Goal: Navigation & Orientation: Find specific page/section

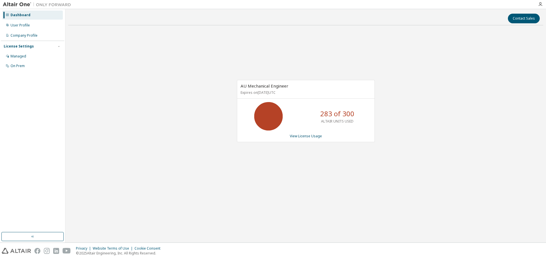
click at [330, 80] on div "AU Mechanical Engineer Expires on [DATE] UTC" at bounding box center [305, 89] width 137 height 18
click at [330, 118] on p "283 of 300" at bounding box center [337, 114] width 34 height 10
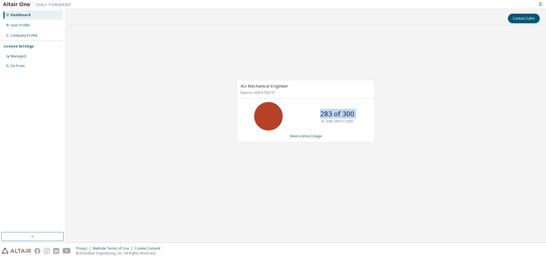
click at [330, 118] on p "283 of 300" at bounding box center [337, 114] width 34 height 10
click at [180, 81] on div "AU Mechanical Engineer Expires on [DATE] UTC 283 of 300 ALTAIR UNITS USED View …" at bounding box center [305, 114] width 475 height 168
click at [25, 26] on div "User Profile" at bounding box center [20, 25] width 19 height 5
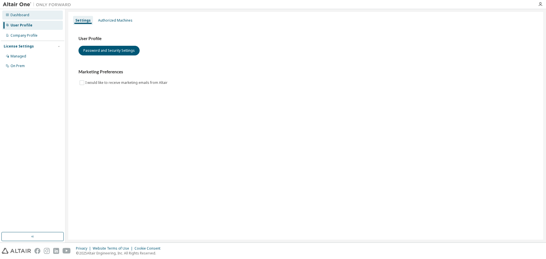
click at [21, 16] on div "Dashboard" at bounding box center [20, 15] width 19 height 5
